Goal: Information Seeking & Learning: Learn about a topic

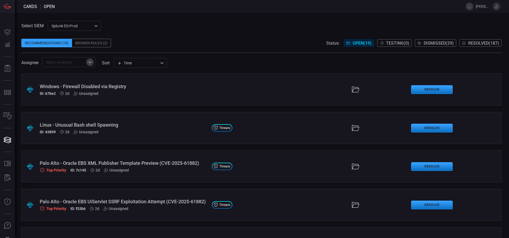
click at [90, 63] on icon "Open" at bounding box center [89, 62] width 3 height 2
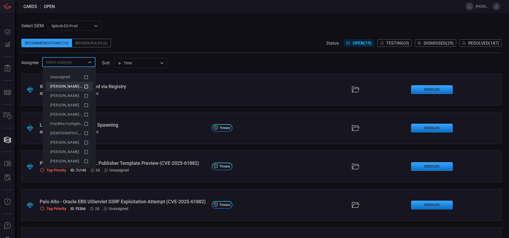
click at [84, 84] on icon at bounding box center [86, 86] width 5 height 6
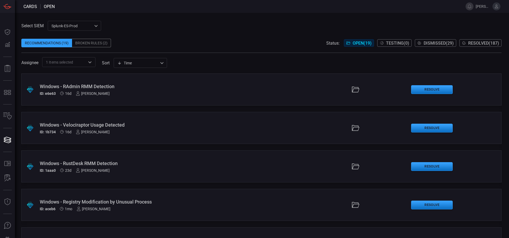
click at [156, 34] on span at bounding box center [261, 35] width 480 height 8
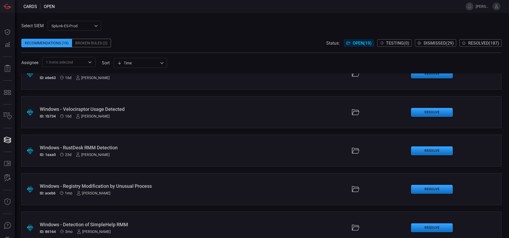
scroll to position [28, 0]
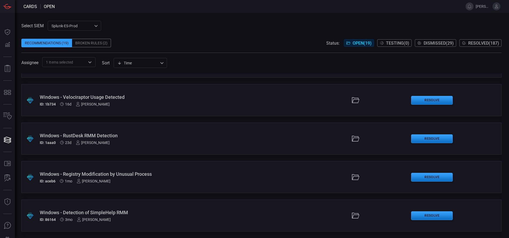
click at [162, 176] on div "Windows - Registry Modification by Unusual Process" at bounding box center [124, 174] width 168 height 6
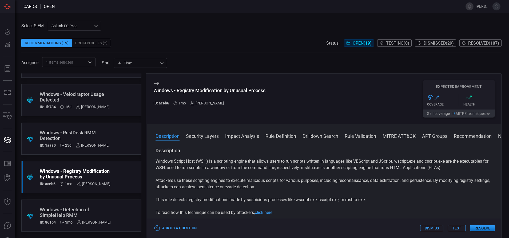
click at [280, 134] on button "Rule Definition" at bounding box center [280, 135] width 31 height 6
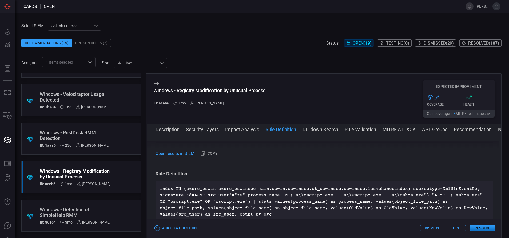
scroll to position [290, 0]
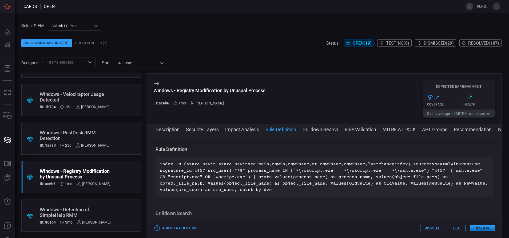
click at [400, 129] on button "MITRE ATT&CK" at bounding box center [399, 129] width 33 height 6
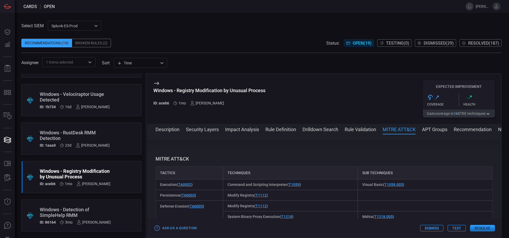
scroll to position [454, 0]
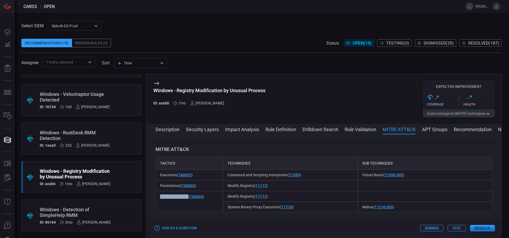
drag, startPoint x: 188, startPoint y: 197, endPoint x: 160, endPoint y: 198, distance: 28.3
click at [160, 198] on div "Defense Evasion ( TA0005 )" at bounding box center [190, 201] width 68 height 21
copy span "Defense Evasion"
